Goal: Use online tool/utility

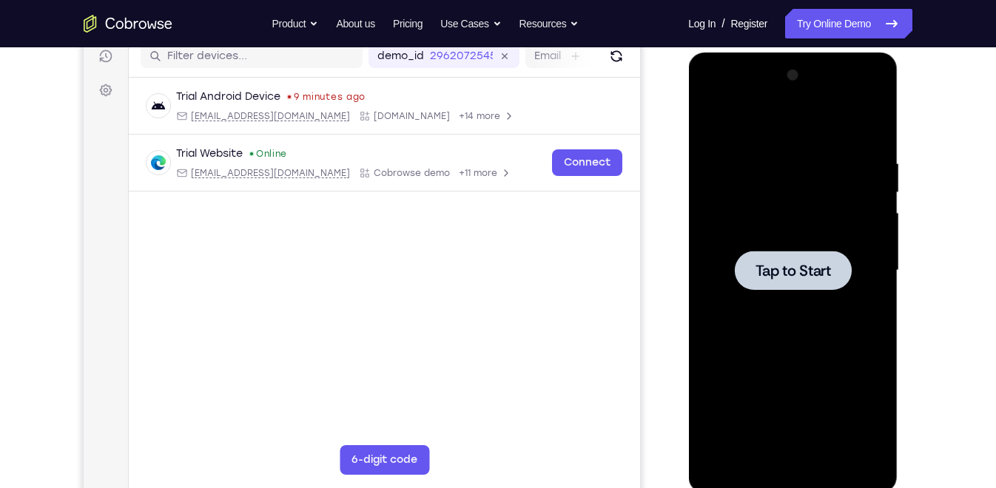
click at [848, 279] on div at bounding box center [792, 270] width 117 height 39
drag, startPoint x: 824, startPoint y: 252, endPoint x: 838, endPoint y: 23, distance: 229.0
click at [838, 53] on html "Online web based iOS Simulators and Android Emulators. Run iPhone, iPad, Mobile…" at bounding box center [793, 275] width 211 height 444
click at [838, 23] on link "Try Online Demo" at bounding box center [848, 24] width 127 height 30
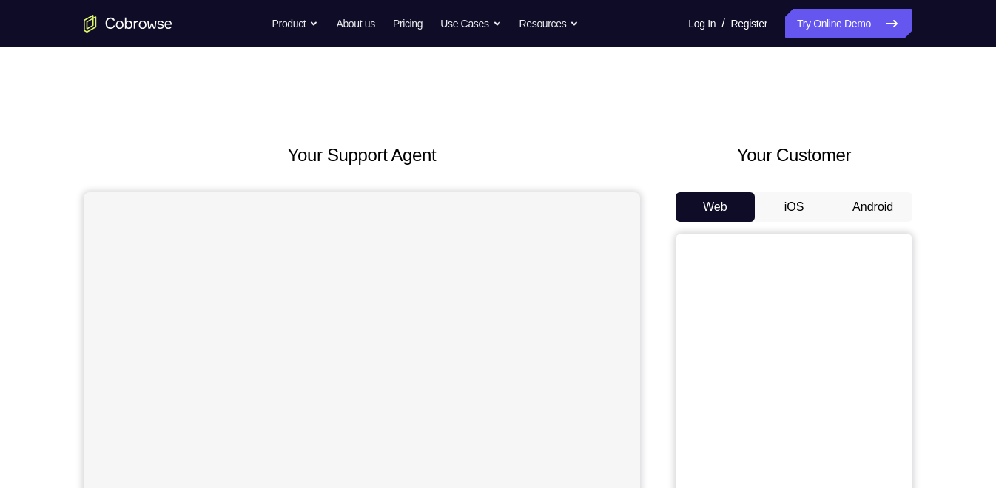
click at [852, 194] on button "Android" at bounding box center [872, 207] width 79 height 30
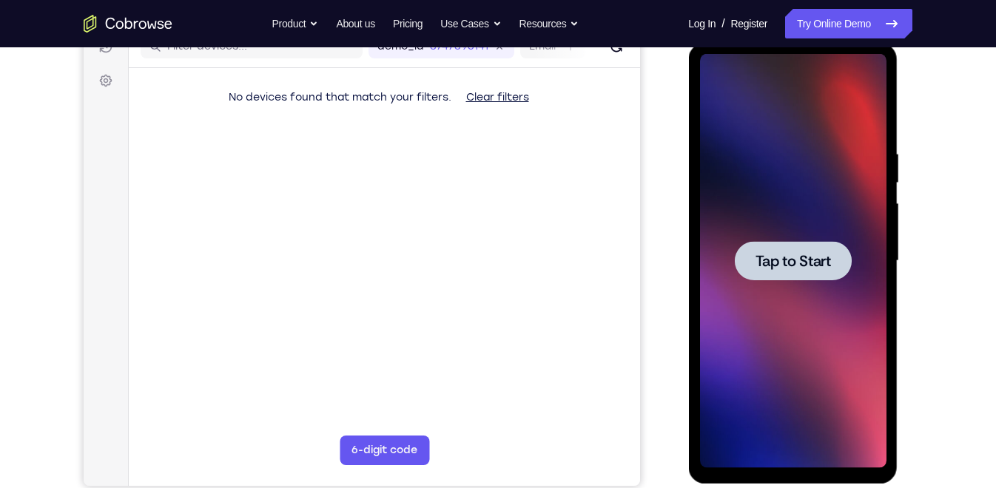
click at [792, 269] on span "Tap to Start" at bounding box center [792, 261] width 75 height 15
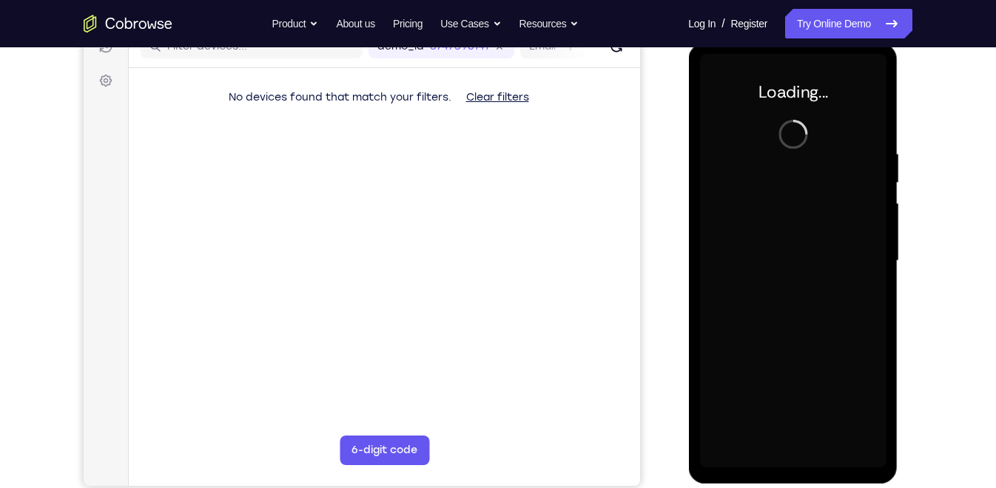
click at [792, 269] on div at bounding box center [792, 261] width 186 height 414
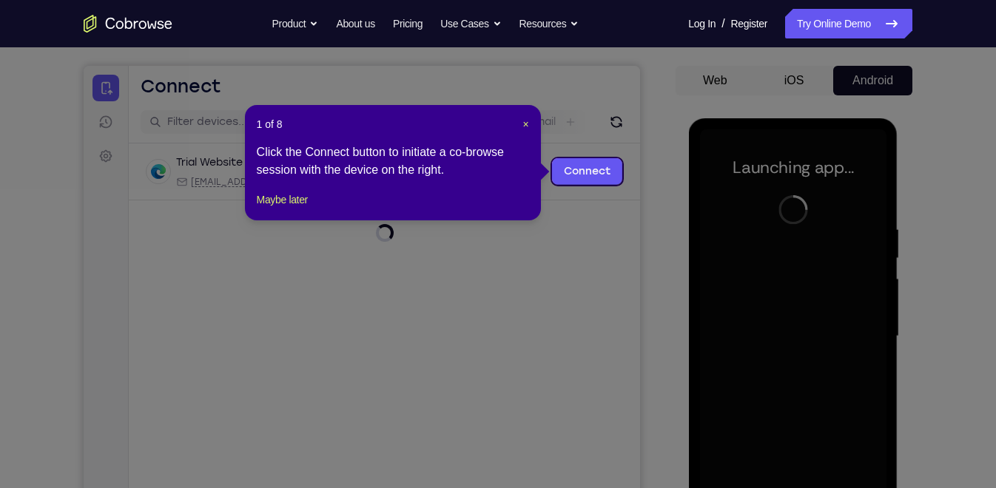
scroll to position [126, 0]
drag, startPoint x: 527, startPoint y: 125, endPoint x: 450, endPoint y: 62, distance: 99.4
click at [527, 125] on span "×" at bounding box center [525, 125] width 6 height 12
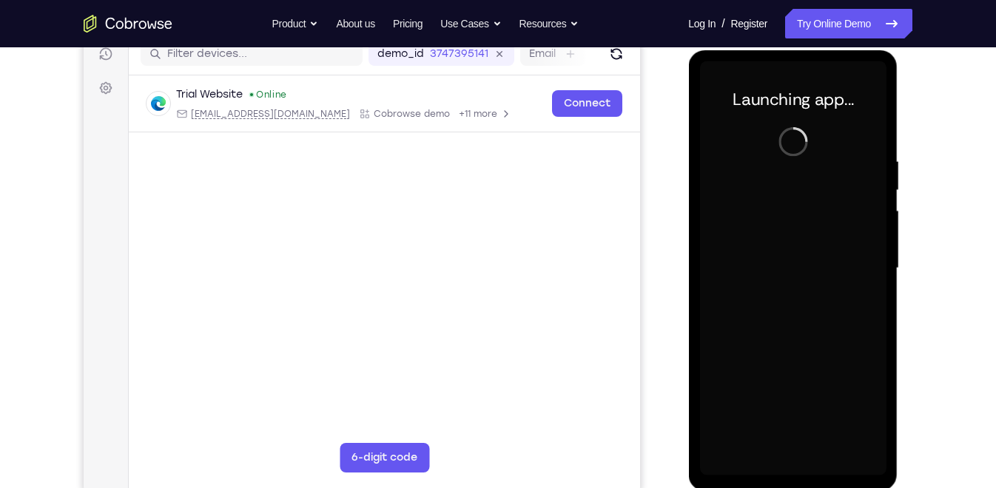
scroll to position [197, 0]
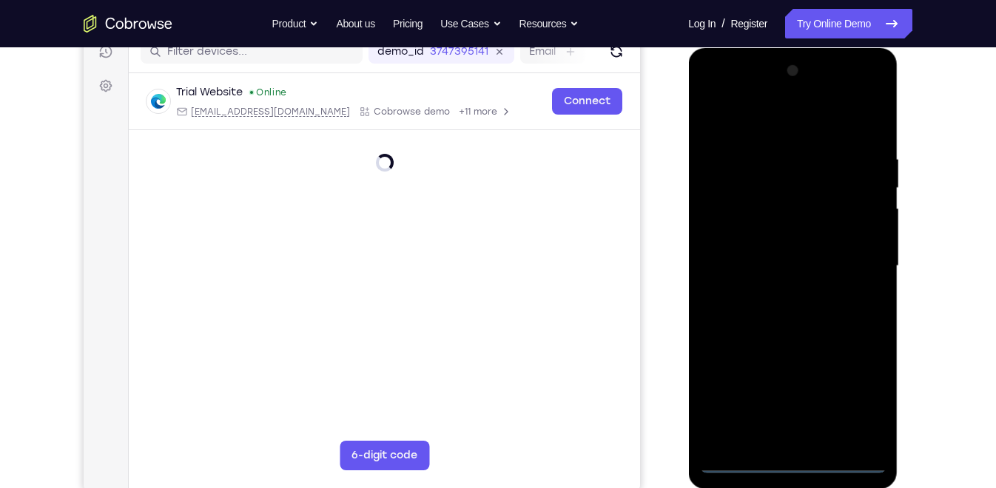
click at [792, 465] on div at bounding box center [792, 266] width 186 height 414
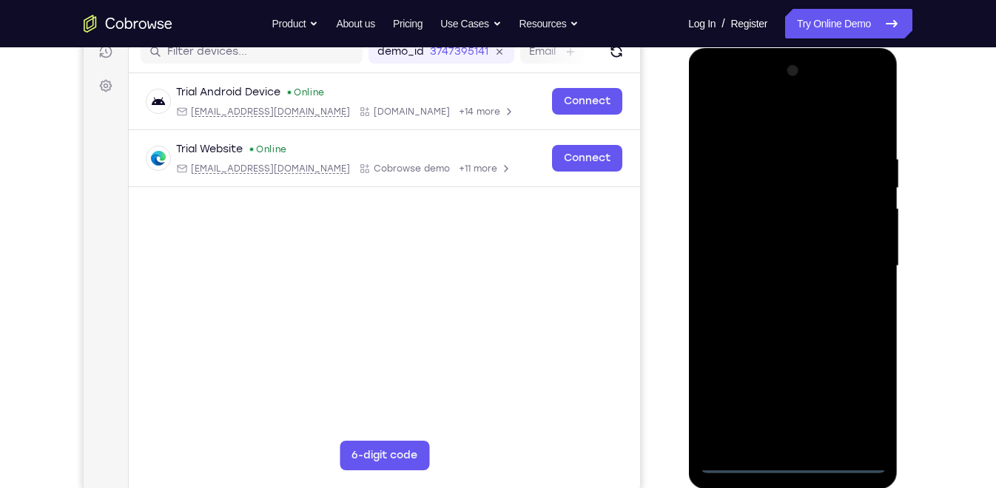
click at [858, 407] on div at bounding box center [792, 266] width 186 height 414
click at [790, 465] on div at bounding box center [792, 266] width 186 height 414
click at [863, 410] on div at bounding box center [792, 266] width 186 height 414
click at [743, 98] on div at bounding box center [792, 266] width 186 height 414
click at [851, 256] on div at bounding box center [792, 266] width 186 height 414
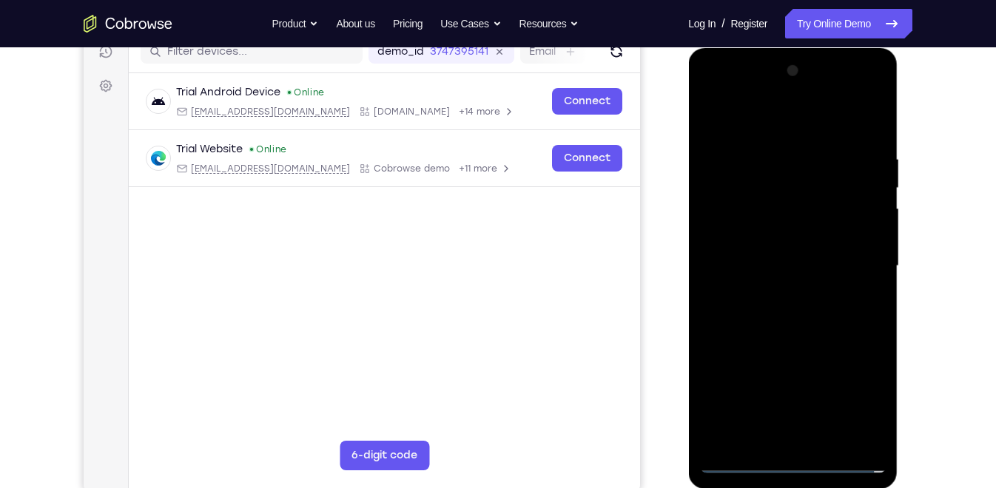
click at [779, 294] on div at bounding box center [792, 266] width 186 height 414
click at [773, 245] on div at bounding box center [792, 266] width 186 height 414
click at [769, 235] on div at bounding box center [792, 266] width 186 height 414
click at [771, 270] on div at bounding box center [792, 266] width 186 height 414
click at [787, 309] on div at bounding box center [792, 266] width 186 height 414
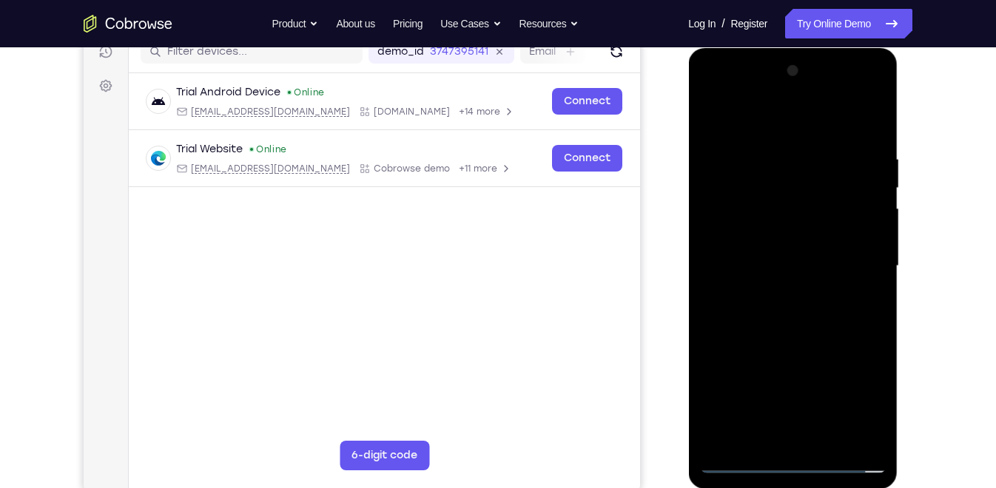
click at [793, 310] on div at bounding box center [792, 266] width 186 height 414
click at [814, 312] on div at bounding box center [792, 266] width 186 height 414
click at [827, 325] on div at bounding box center [792, 266] width 186 height 414
drag, startPoint x: 829, startPoint y: 355, endPoint x: 826, endPoint y: 300, distance: 55.6
click at [826, 300] on div at bounding box center [792, 266] width 186 height 414
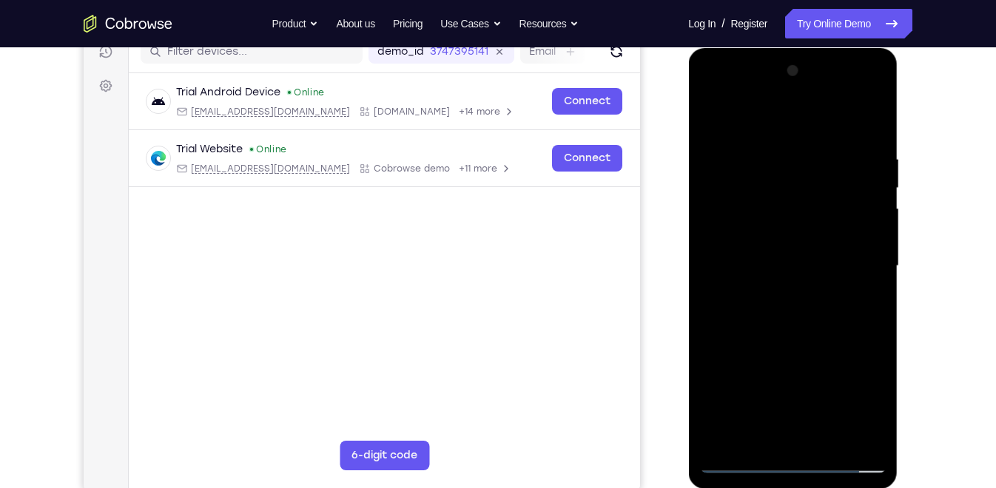
drag, startPoint x: 824, startPoint y: 355, endPoint x: 832, endPoint y: 309, distance: 46.6
click at [832, 309] on div at bounding box center [792, 266] width 186 height 414
drag, startPoint x: 821, startPoint y: 344, endPoint x: 823, endPoint y: 292, distance: 51.8
click at [823, 292] on div at bounding box center [792, 266] width 186 height 414
click at [800, 329] on div at bounding box center [792, 266] width 186 height 414
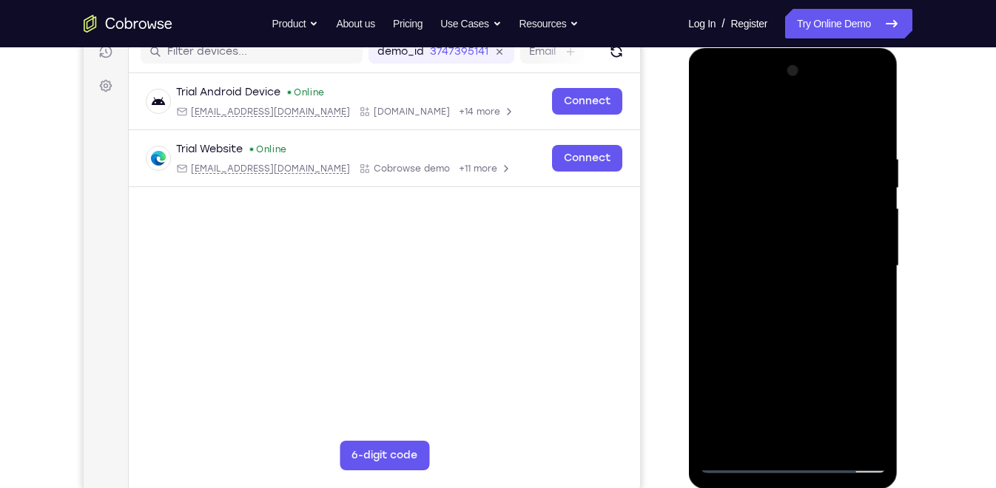
click at [826, 436] on div at bounding box center [792, 266] width 186 height 414
click at [789, 349] on div at bounding box center [792, 266] width 186 height 414
click at [801, 294] on div at bounding box center [792, 266] width 186 height 414
click at [858, 353] on div at bounding box center [792, 266] width 186 height 414
click at [860, 348] on div at bounding box center [792, 266] width 186 height 414
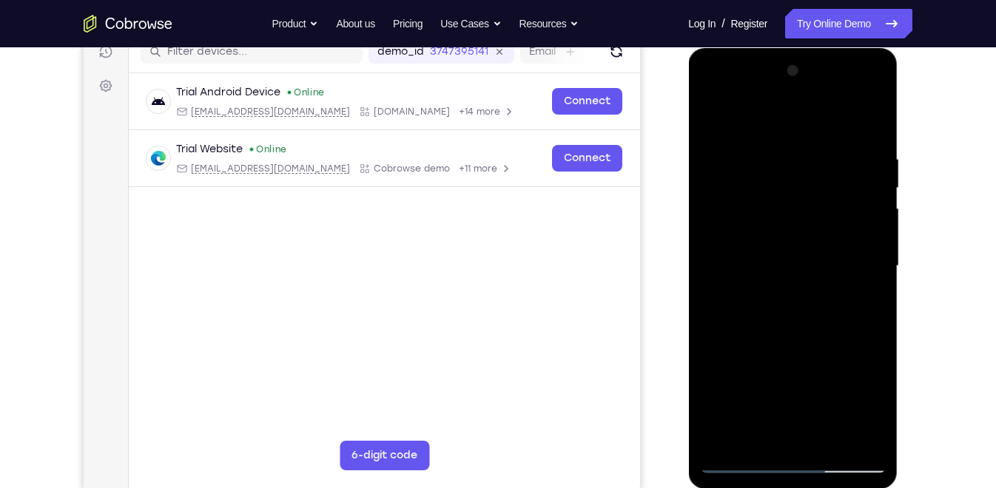
click at [713, 120] on div at bounding box center [792, 266] width 186 height 414
click at [774, 243] on div at bounding box center [792, 266] width 186 height 414
click at [870, 411] on div at bounding box center [792, 266] width 186 height 414
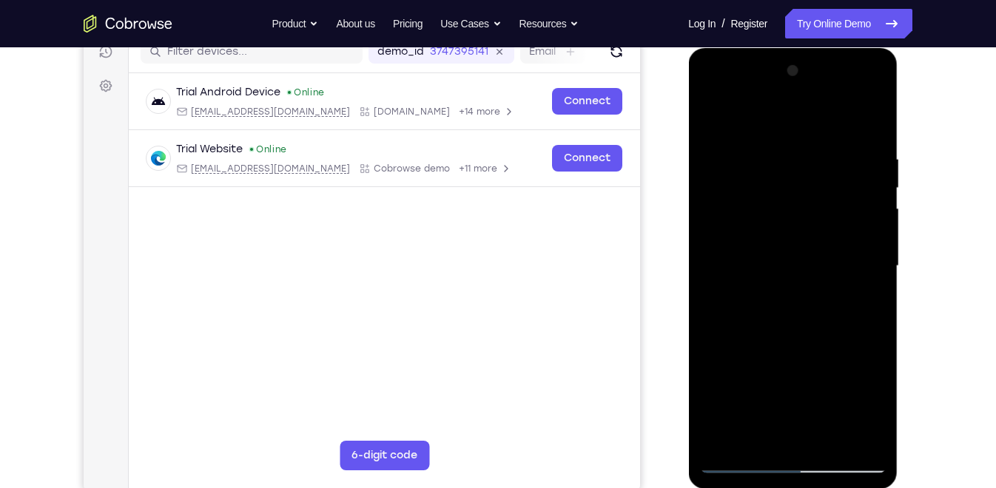
click at [870, 411] on div at bounding box center [792, 266] width 186 height 414
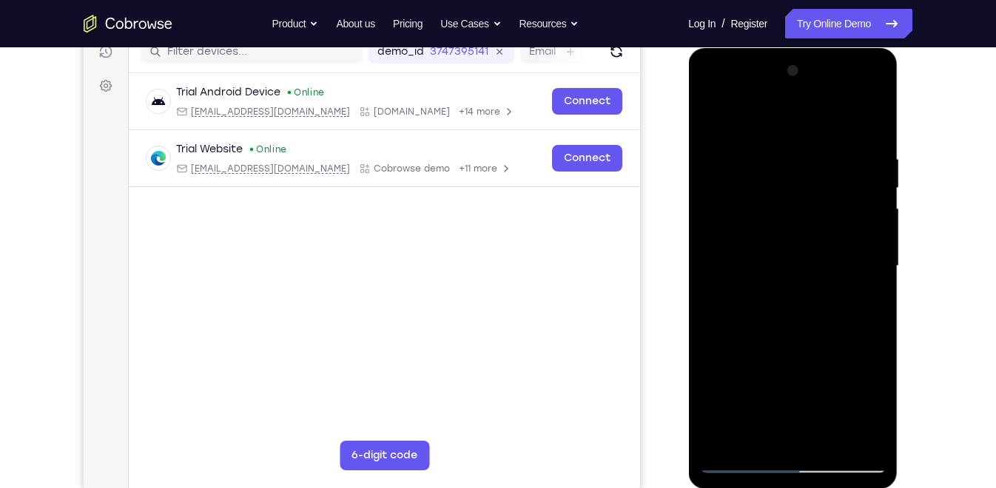
click at [870, 411] on div at bounding box center [792, 266] width 186 height 414
click at [714, 121] on div at bounding box center [792, 266] width 186 height 414
click at [735, 166] on div at bounding box center [792, 266] width 186 height 414
click at [713, 124] on div at bounding box center [792, 266] width 186 height 414
click at [716, 115] on div at bounding box center [792, 266] width 186 height 414
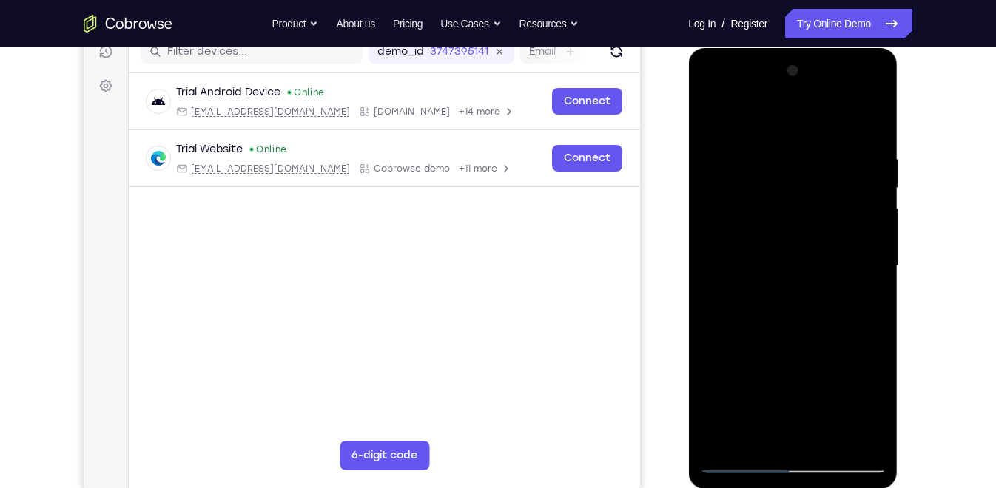
drag, startPoint x: 784, startPoint y: 183, endPoint x: 787, endPoint y: 240, distance: 57.8
click at [787, 240] on div at bounding box center [792, 266] width 186 height 414
click at [767, 153] on div at bounding box center [792, 266] width 186 height 414
click at [869, 230] on div at bounding box center [792, 266] width 186 height 414
click at [849, 435] on div at bounding box center [792, 266] width 186 height 414
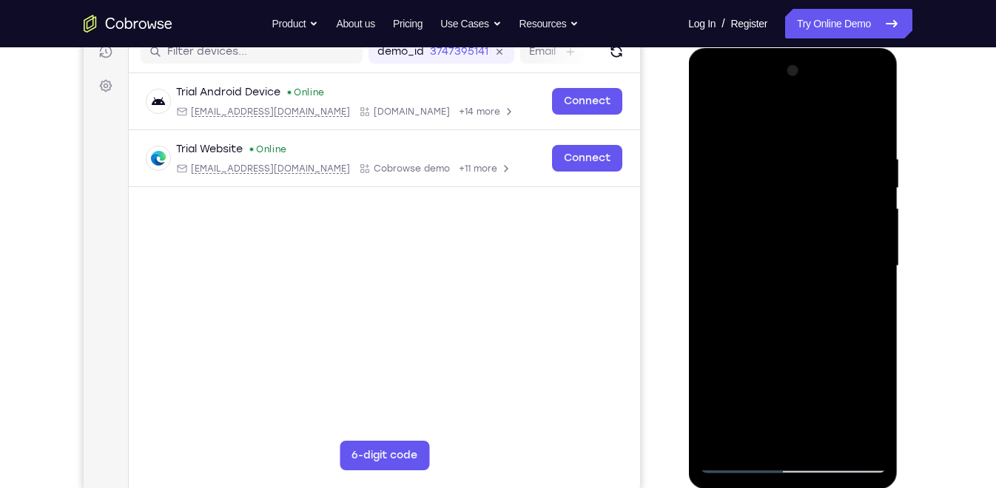
click at [857, 266] on div at bounding box center [792, 266] width 186 height 414
drag, startPoint x: 869, startPoint y: 227, endPoint x: 785, endPoint y: 262, distance: 91.2
click at [785, 262] on div at bounding box center [792, 266] width 186 height 414
click at [860, 232] on div at bounding box center [792, 266] width 186 height 414
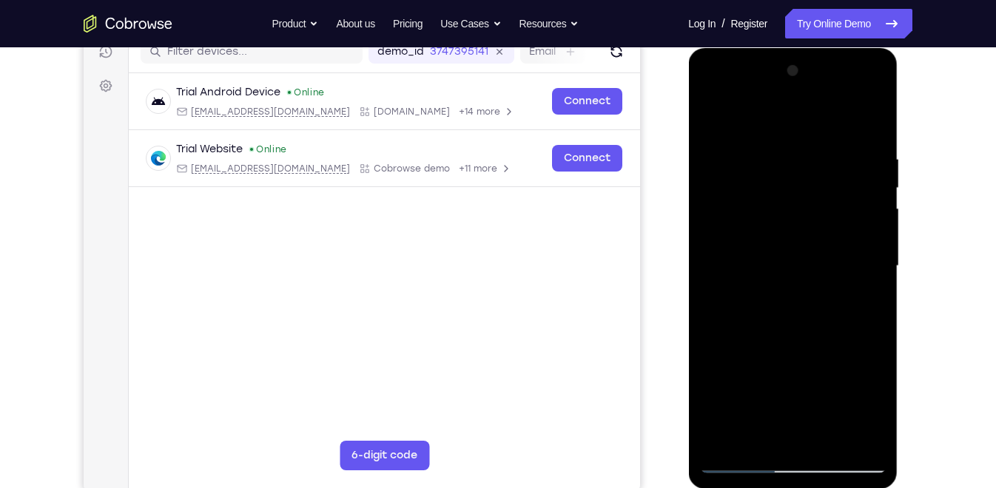
click at [858, 242] on div at bounding box center [792, 266] width 186 height 414
click at [858, 210] on div at bounding box center [792, 266] width 186 height 414
click at [866, 125] on div at bounding box center [792, 266] width 186 height 414
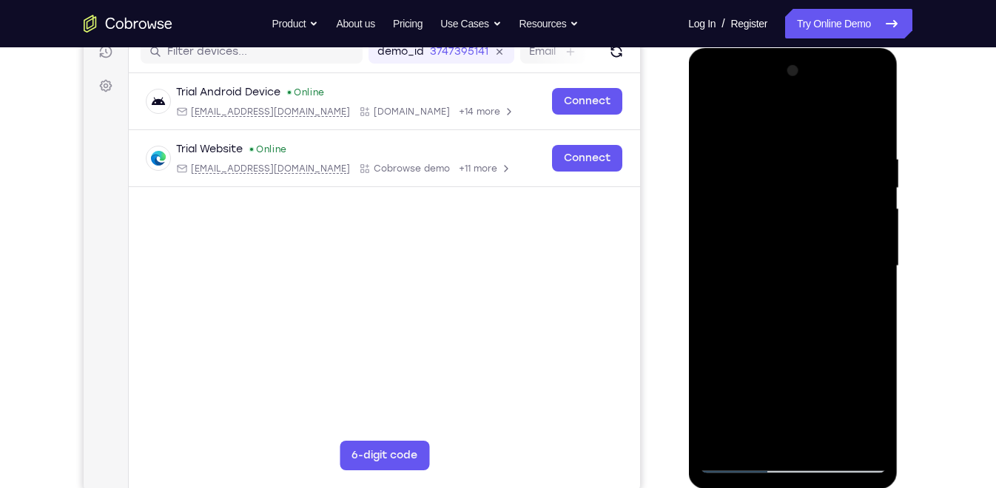
click at [830, 438] on div at bounding box center [792, 266] width 186 height 414
drag, startPoint x: 788, startPoint y: 386, endPoint x: 815, endPoint y: 283, distance: 107.1
click at [815, 283] on div at bounding box center [792, 266] width 186 height 414
click at [798, 280] on div at bounding box center [792, 266] width 186 height 414
click at [831, 314] on div at bounding box center [792, 266] width 186 height 414
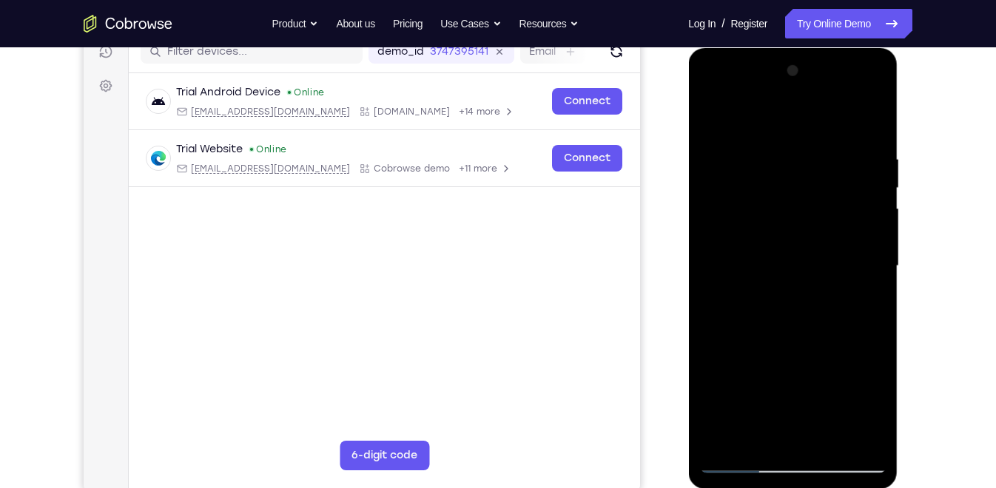
drag, startPoint x: 769, startPoint y: 247, endPoint x: 778, endPoint y: 209, distance: 39.7
click at [778, 209] on div at bounding box center [792, 266] width 186 height 414
drag, startPoint x: 796, startPoint y: 321, endPoint x: 809, endPoint y: 241, distance: 81.0
click at [809, 241] on div at bounding box center [792, 266] width 186 height 414
click at [751, 312] on div at bounding box center [792, 266] width 186 height 414
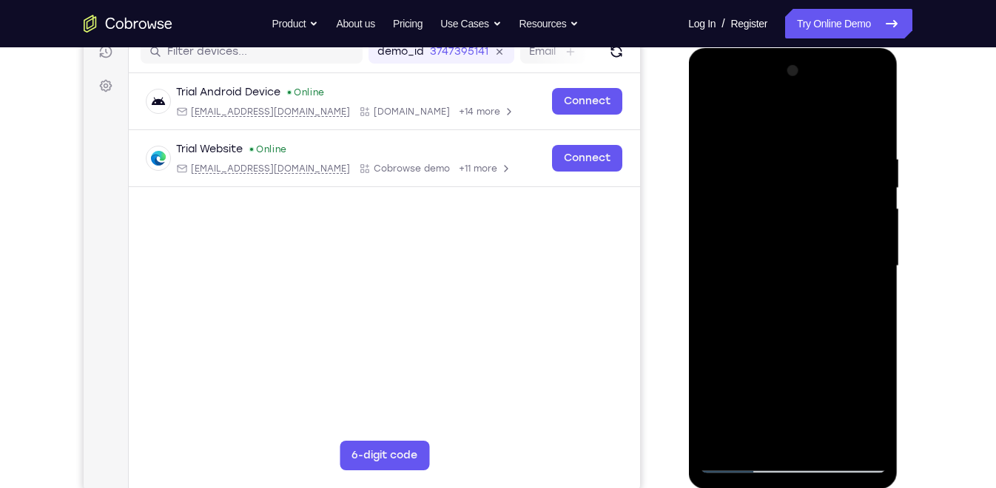
click at [787, 149] on div at bounding box center [792, 266] width 186 height 414
click at [779, 144] on div at bounding box center [792, 266] width 186 height 414
click at [720, 124] on div at bounding box center [792, 266] width 186 height 414
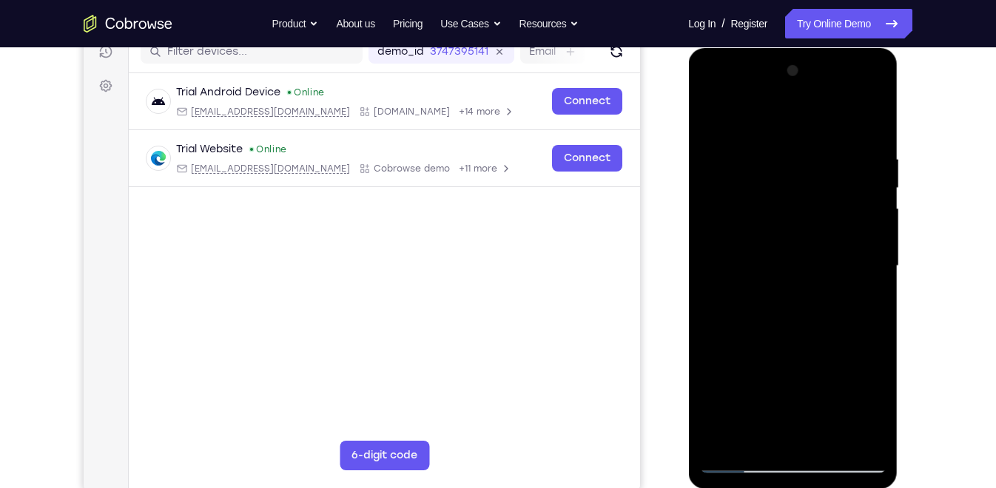
drag, startPoint x: 743, startPoint y: 175, endPoint x: 747, endPoint y: 243, distance: 67.5
click at [747, 243] on div at bounding box center [792, 266] width 186 height 414
drag, startPoint x: 752, startPoint y: 149, endPoint x: 755, endPoint y: 222, distance: 72.6
click at [755, 222] on div at bounding box center [792, 266] width 186 height 414
drag, startPoint x: 755, startPoint y: 222, endPoint x: 761, endPoint y: 301, distance: 79.4
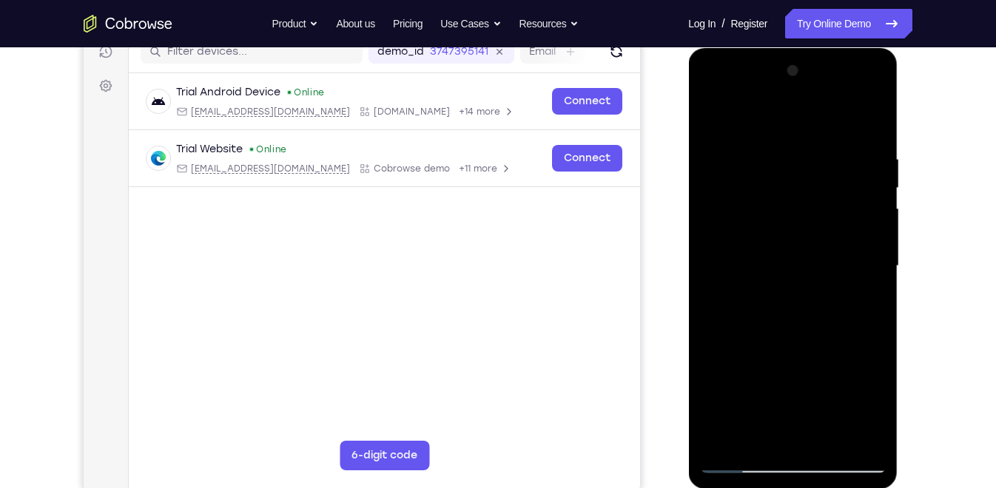
click at [761, 301] on div at bounding box center [792, 266] width 186 height 414
click at [746, 136] on div at bounding box center [792, 266] width 186 height 414
click at [747, 136] on div at bounding box center [792, 266] width 186 height 414
click at [718, 136] on div at bounding box center [792, 266] width 186 height 414
click at [749, 136] on div at bounding box center [792, 266] width 186 height 414
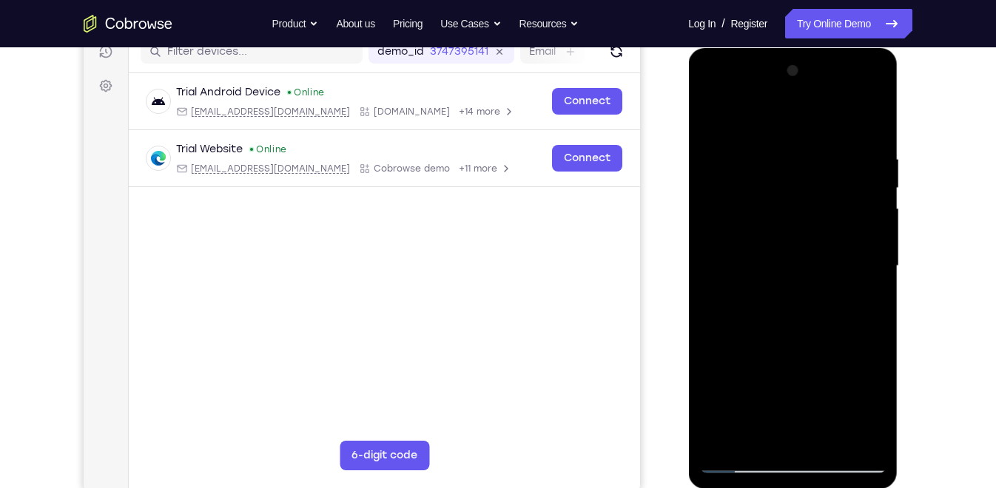
drag, startPoint x: 756, startPoint y: 222, endPoint x: 772, endPoint y: 217, distance: 17.1
click at [772, 217] on div at bounding box center [792, 266] width 186 height 414
click at [709, 135] on div at bounding box center [792, 266] width 186 height 414
click at [715, 114] on div at bounding box center [792, 266] width 186 height 414
click at [832, 436] on div at bounding box center [792, 266] width 186 height 414
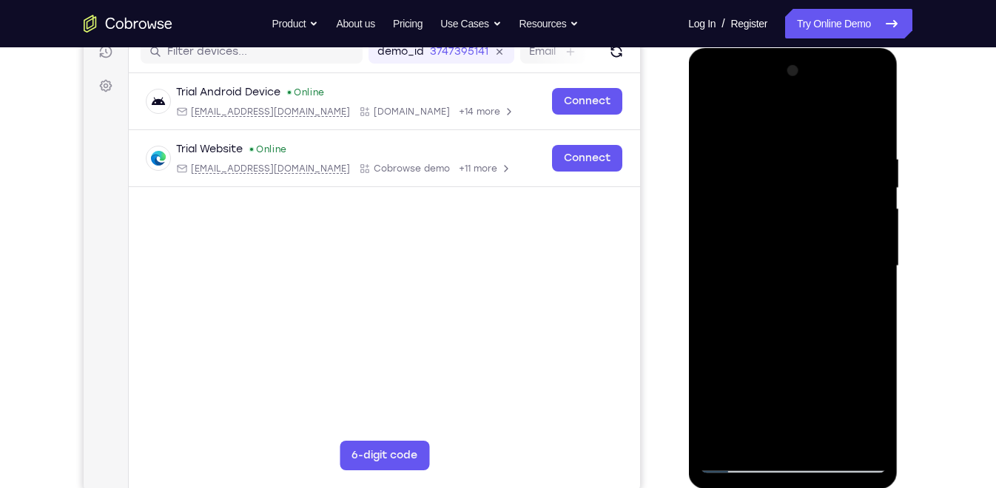
click at [756, 384] on div at bounding box center [792, 266] width 186 height 414
click at [818, 280] on div at bounding box center [792, 266] width 186 height 414
click at [823, 299] on div at bounding box center [792, 266] width 186 height 414
click at [779, 138] on div at bounding box center [792, 266] width 186 height 414
click at [752, 135] on div at bounding box center [792, 266] width 186 height 414
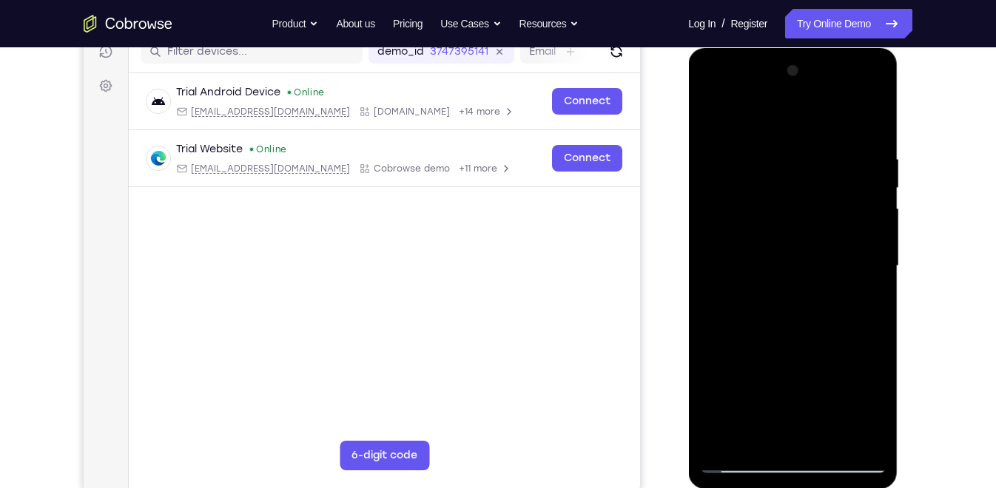
drag, startPoint x: 806, startPoint y: 235, endPoint x: 815, endPoint y: 194, distance: 41.7
click at [815, 194] on div at bounding box center [792, 266] width 186 height 414
click at [729, 390] on div at bounding box center [792, 266] width 186 height 414
click at [734, 399] on div at bounding box center [792, 266] width 186 height 414
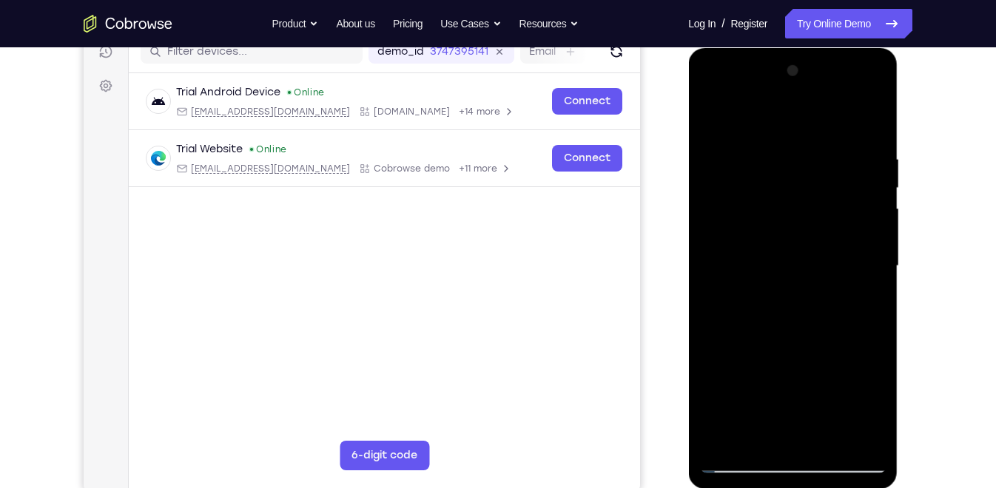
click at [713, 114] on div at bounding box center [792, 266] width 186 height 414
click at [709, 116] on div at bounding box center [792, 266] width 186 height 414
drag, startPoint x: 752, startPoint y: 137, endPoint x: 762, endPoint y: 227, distance: 90.9
click at [762, 227] on div at bounding box center [792, 266] width 186 height 414
click at [747, 393] on div at bounding box center [792, 266] width 186 height 414
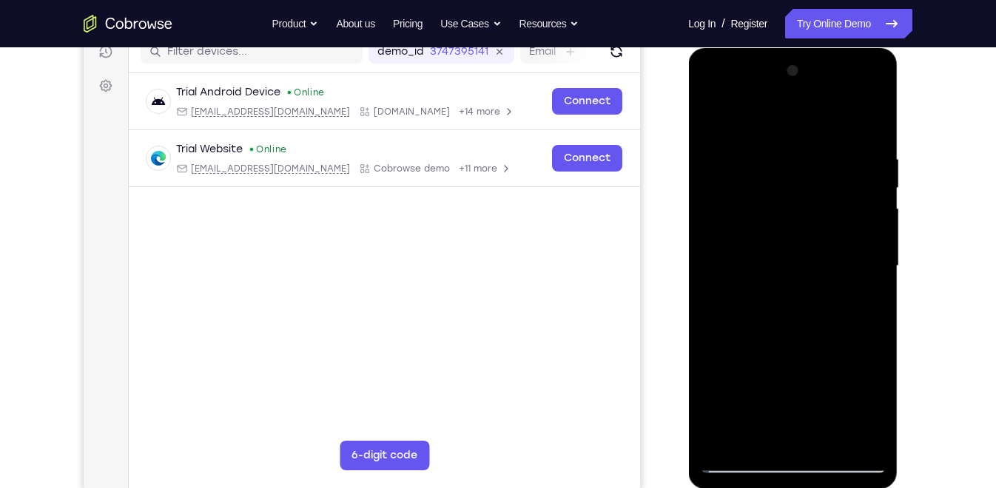
click at [781, 139] on div at bounding box center [792, 266] width 186 height 414
click at [781, 149] on div at bounding box center [792, 266] width 186 height 414
click at [778, 146] on div at bounding box center [792, 266] width 186 height 414
click at [870, 146] on div at bounding box center [792, 266] width 186 height 414
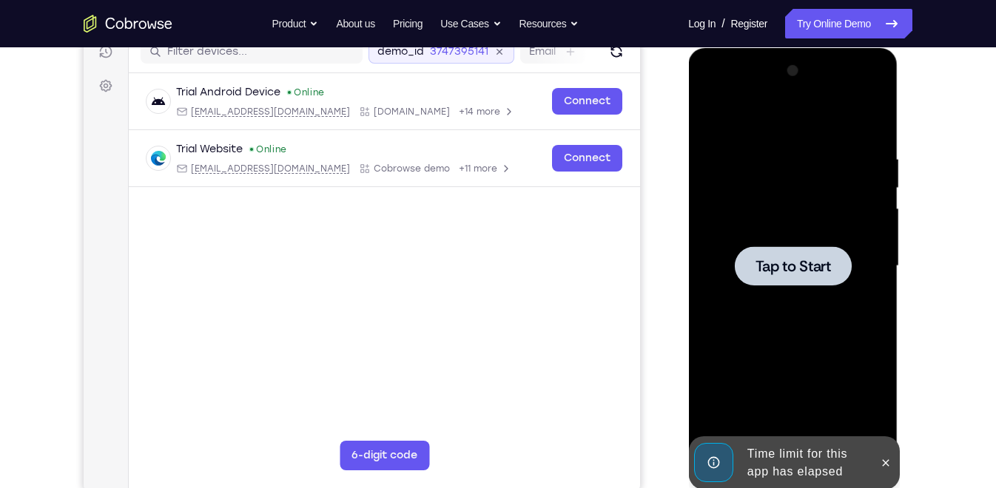
scroll to position [0, 0]
